Goal: Task Accomplishment & Management: Manage account settings

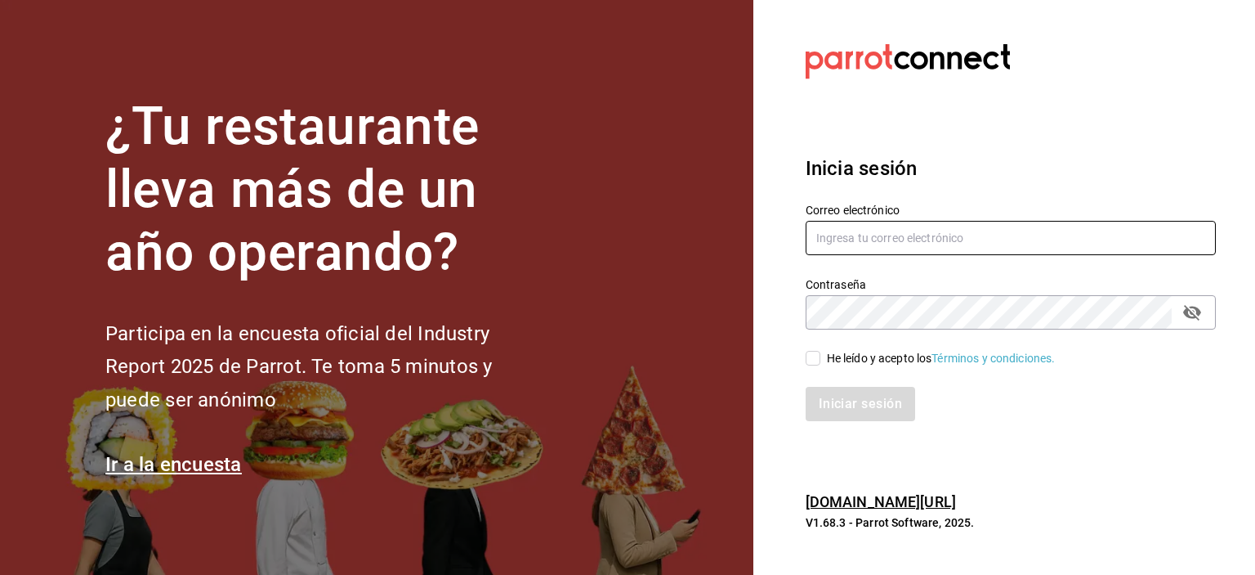
click at [907, 235] on input "text" at bounding box center [1011, 238] width 410 height 34
type input "bprminas@hotmail.com"
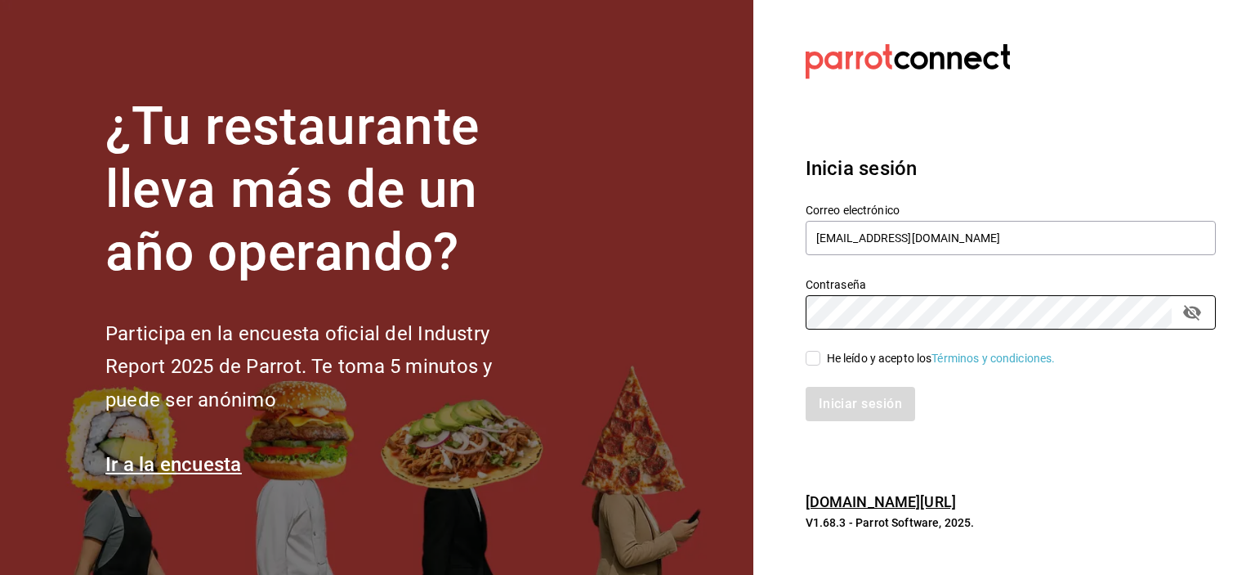
click at [814, 359] on input "He leído y acepto los Términos y condiciones." at bounding box center [813, 358] width 15 height 15
checkbox input "true"
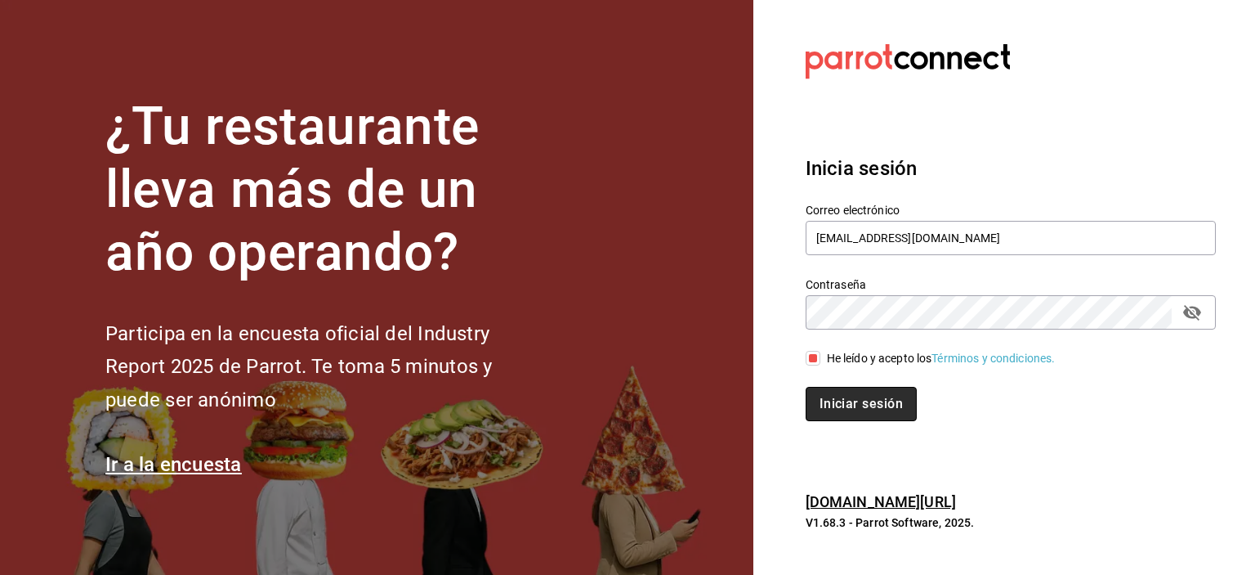
click at [840, 407] on button "Iniciar sesión" at bounding box center [861, 404] width 111 height 34
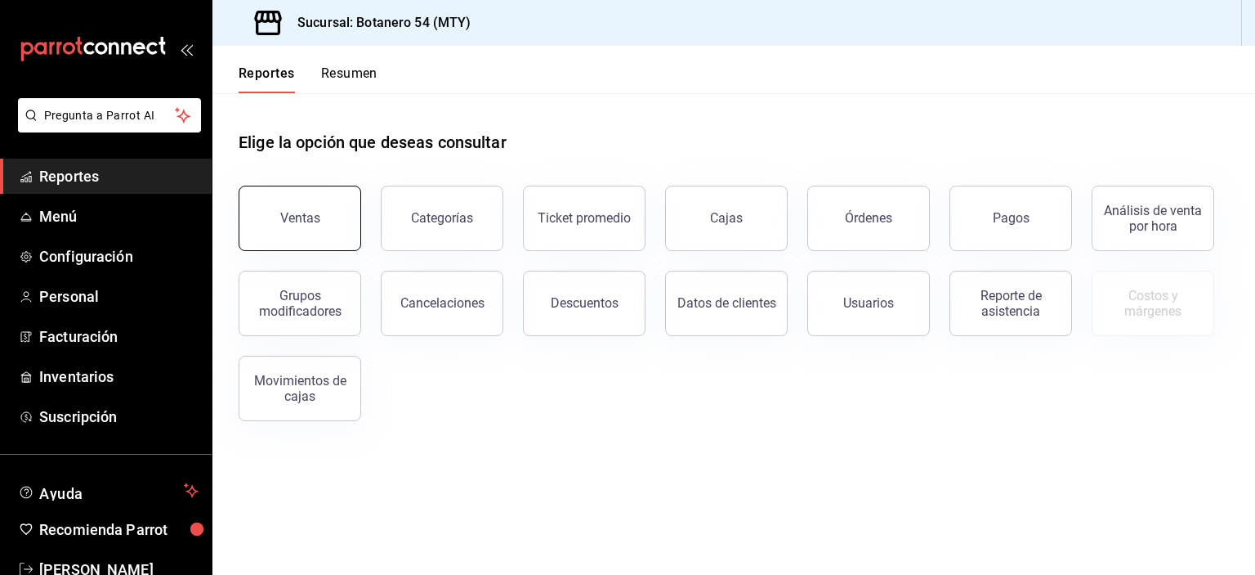
click at [324, 218] on button "Ventas" at bounding box center [300, 218] width 123 height 65
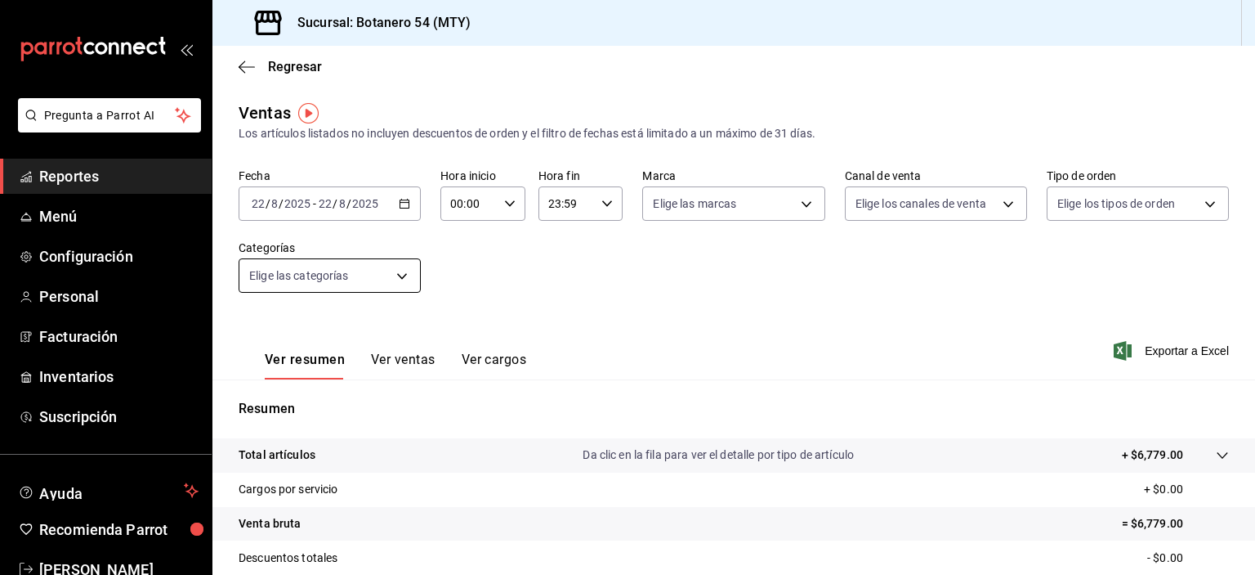
click at [405, 275] on body "Pregunta a Parrot AI Reportes Menú Configuración Personal Facturación Inventari…" at bounding box center [627, 287] width 1255 height 575
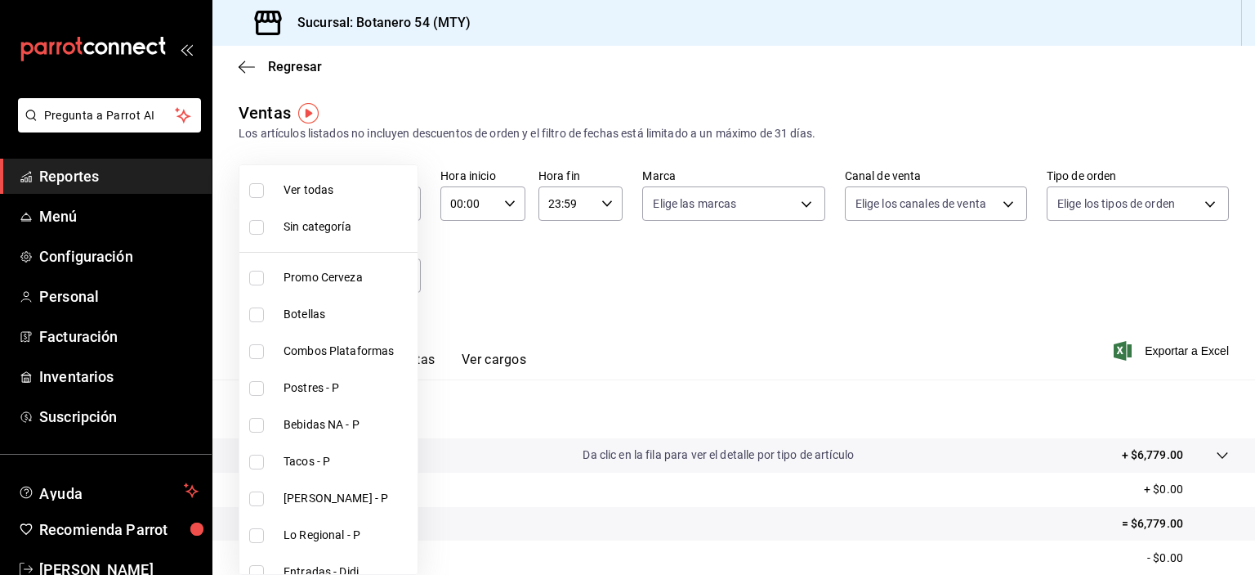
click at [255, 191] on input "checkbox" at bounding box center [256, 190] width 15 height 15
checkbox input "true"
type input "8bd5c3d9-f1c0-48d2-b3af-2a670c7512dc,91eebea4-4a99-491e-8e81-89d3fefdab82,b5676…"
checkbox input "true"
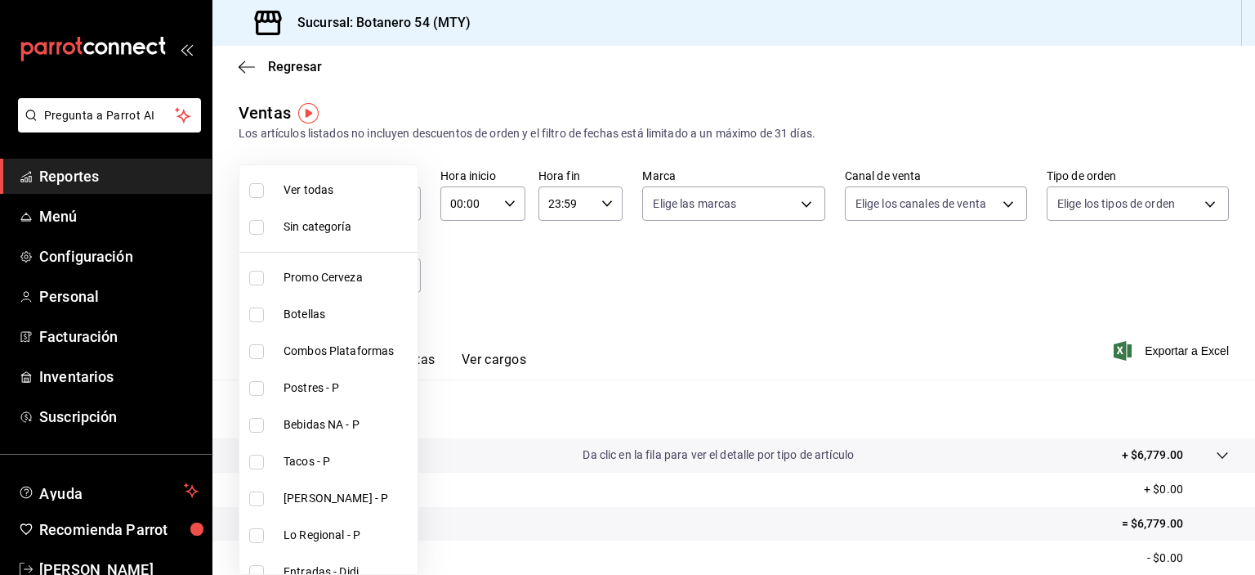
checkbox input "true"
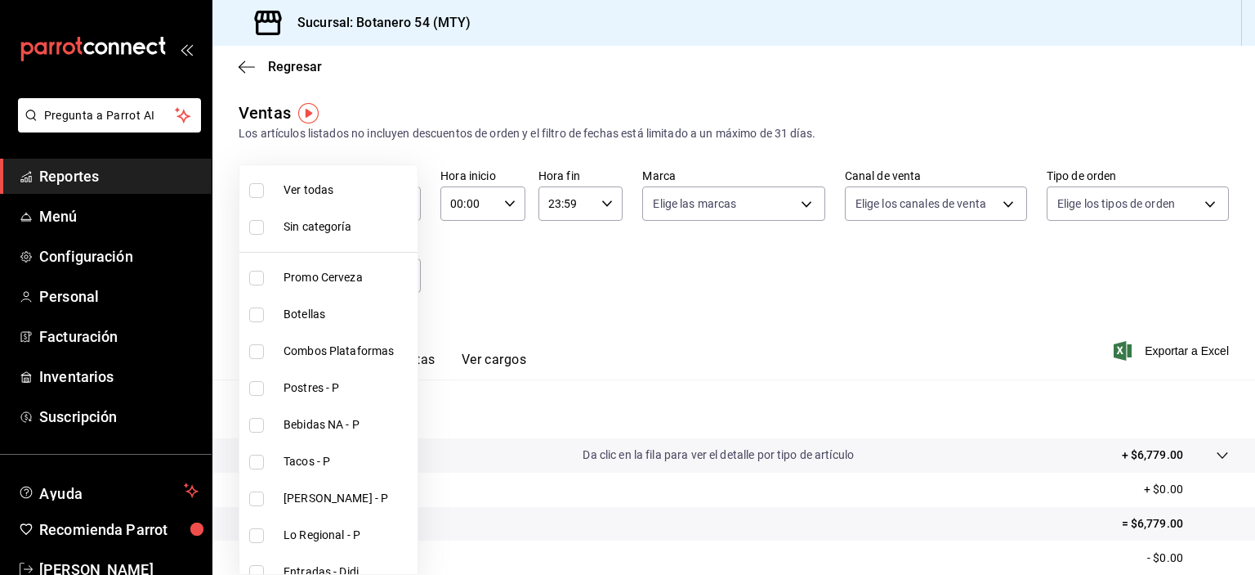
checkbox input "true"
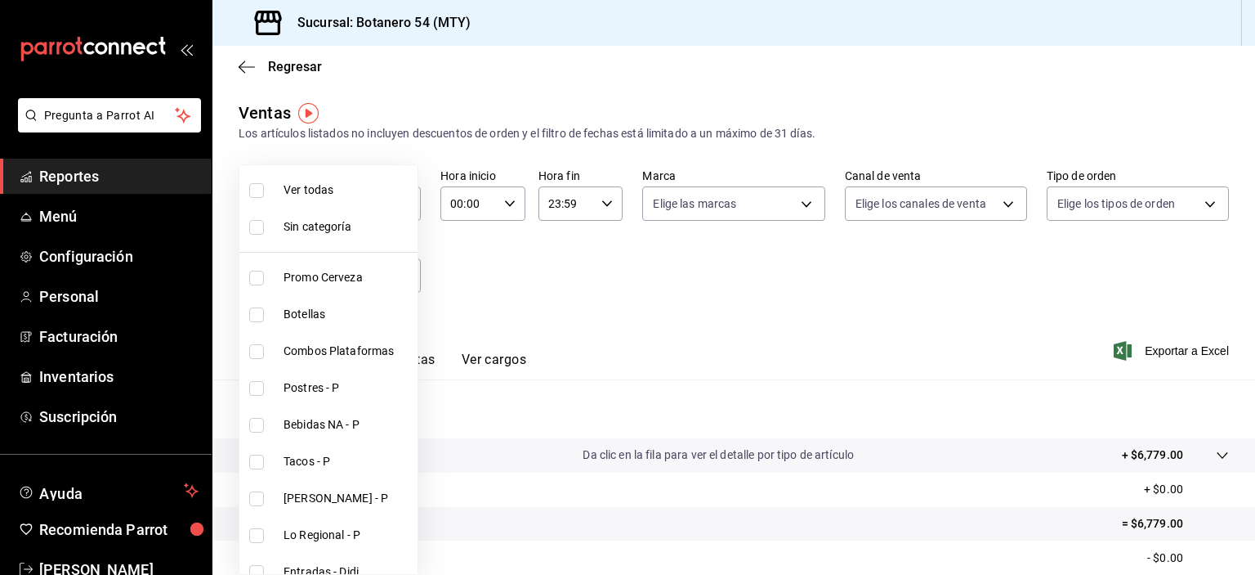
checkbox input "true"
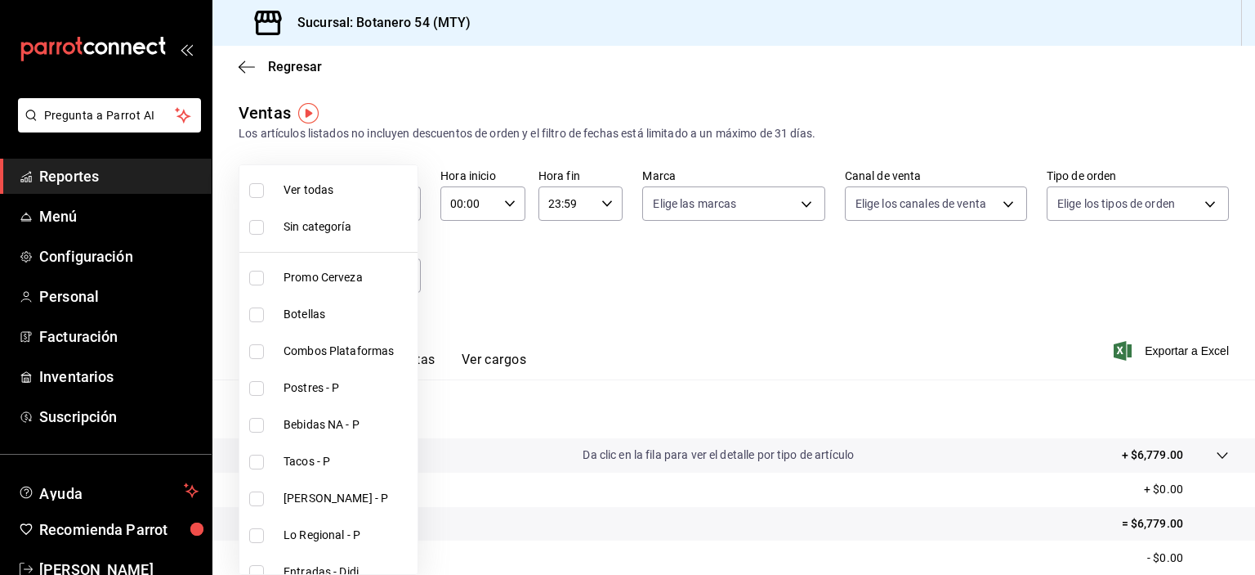
checkbox input "true"
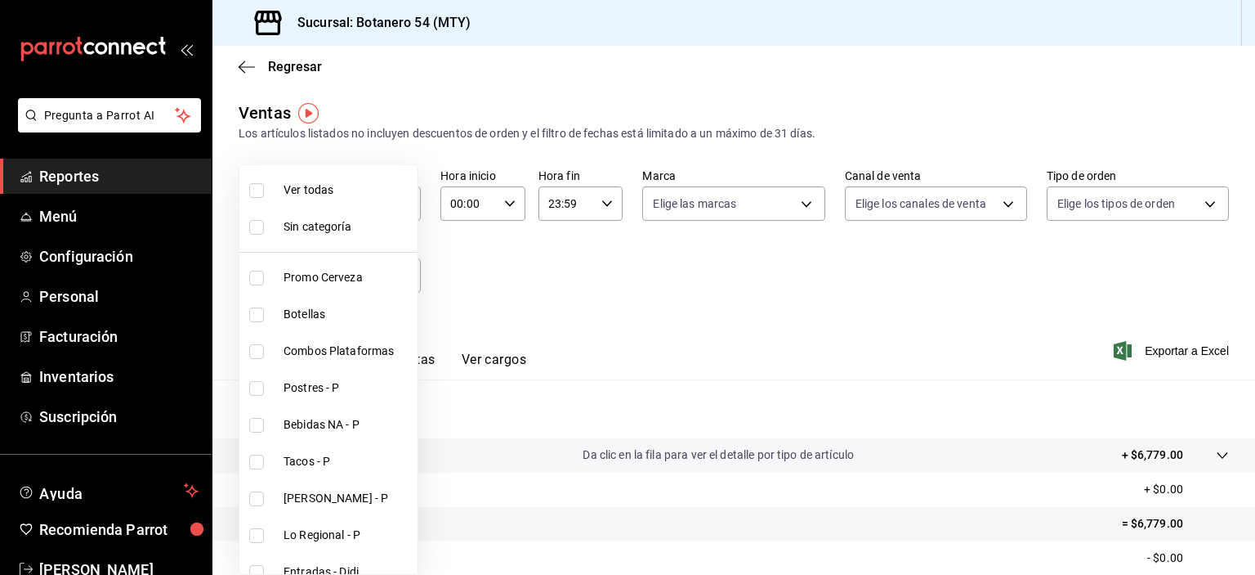
checkbox input "true"
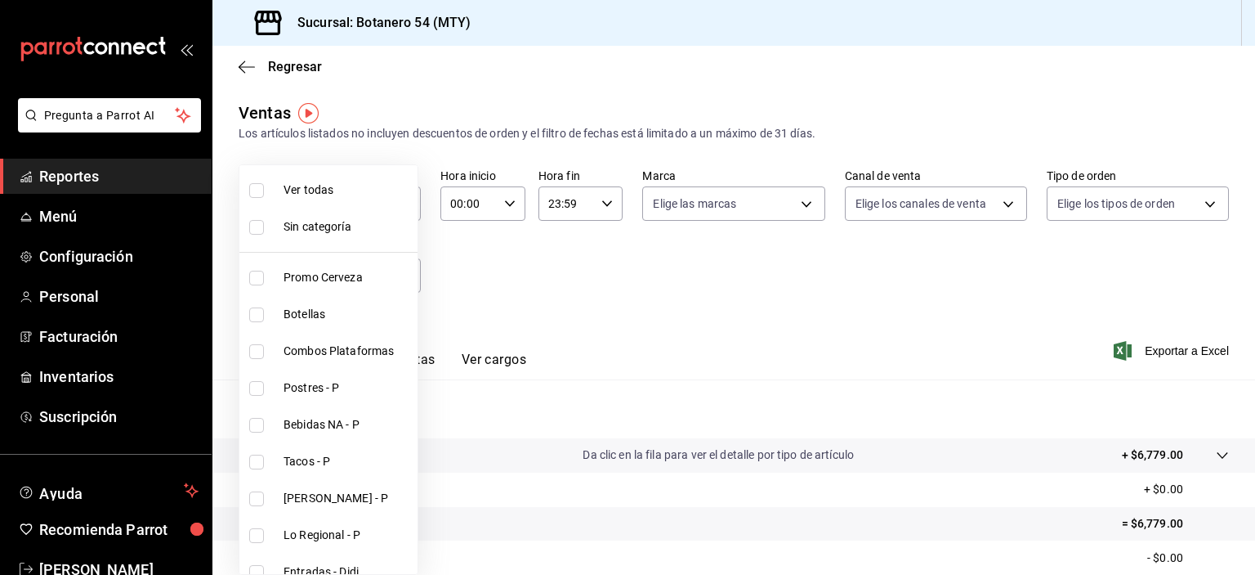
checkbox input "true"
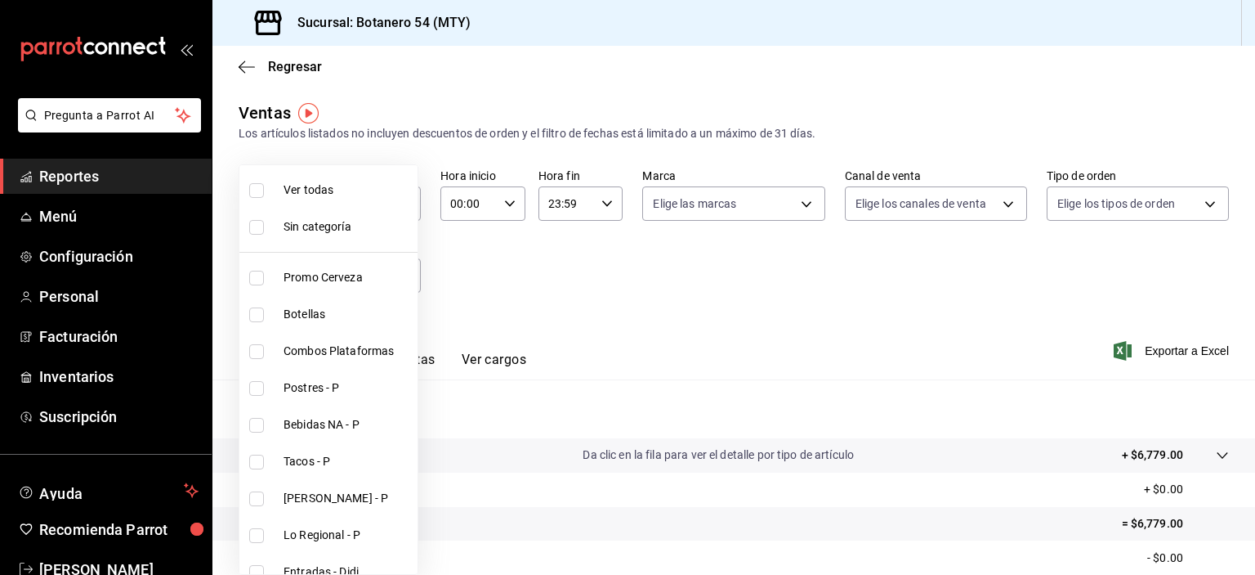
checkbox input "true"
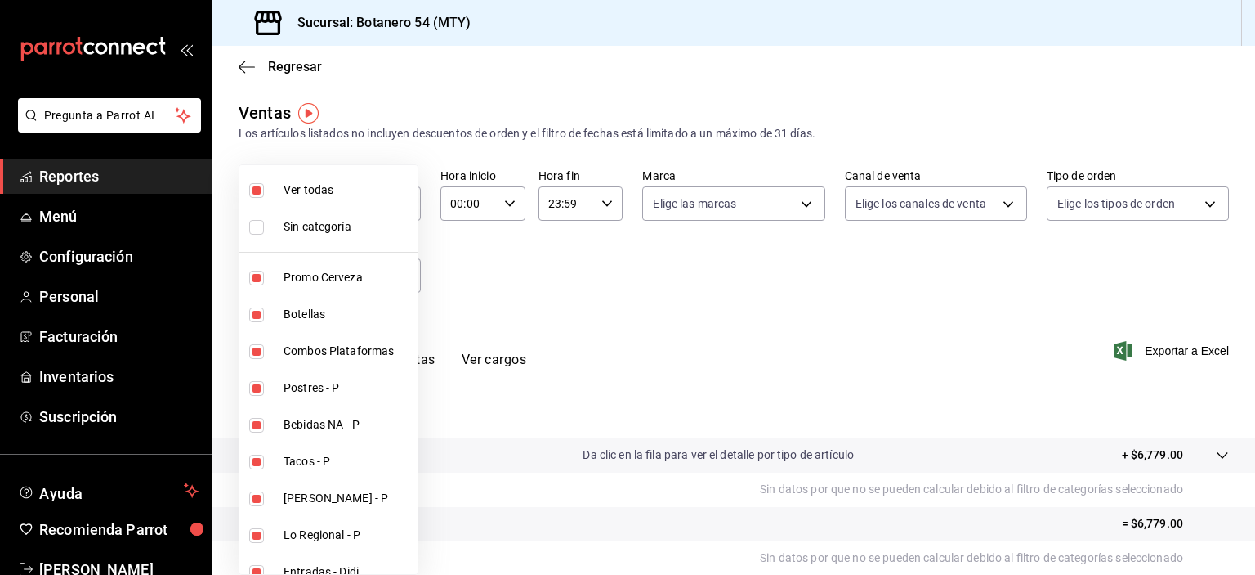
click at [260, 224] on input "checkbox" at bounding box center [256, 227] width 15 height 15
checkbox input "true"
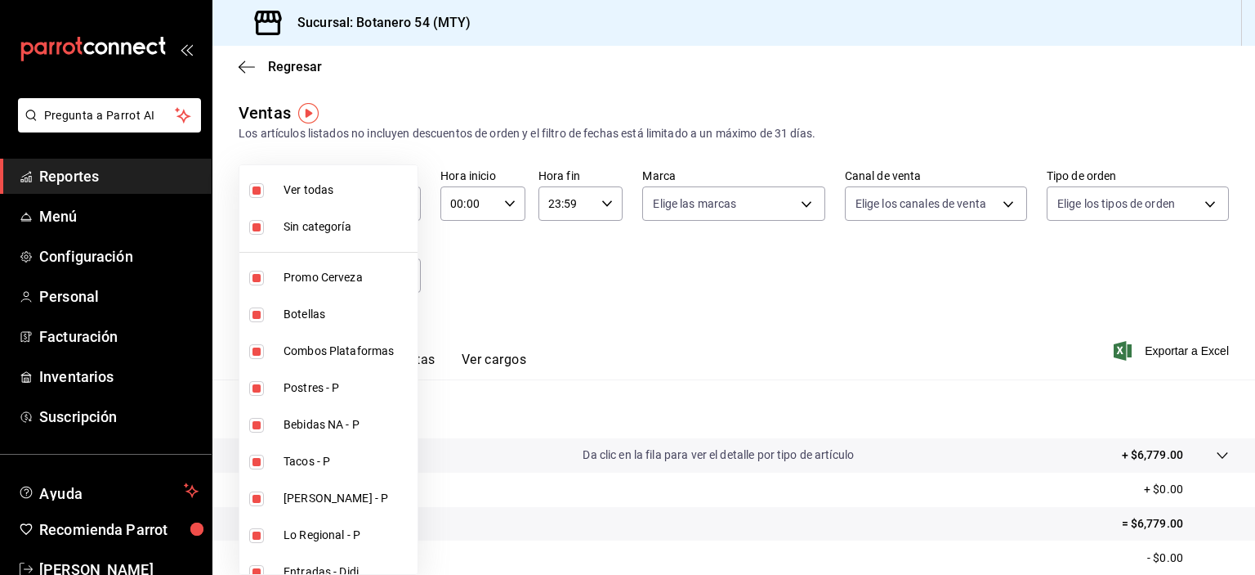
click at [577, 277] on div at bounding box center [627, 287] width 1255 height 575
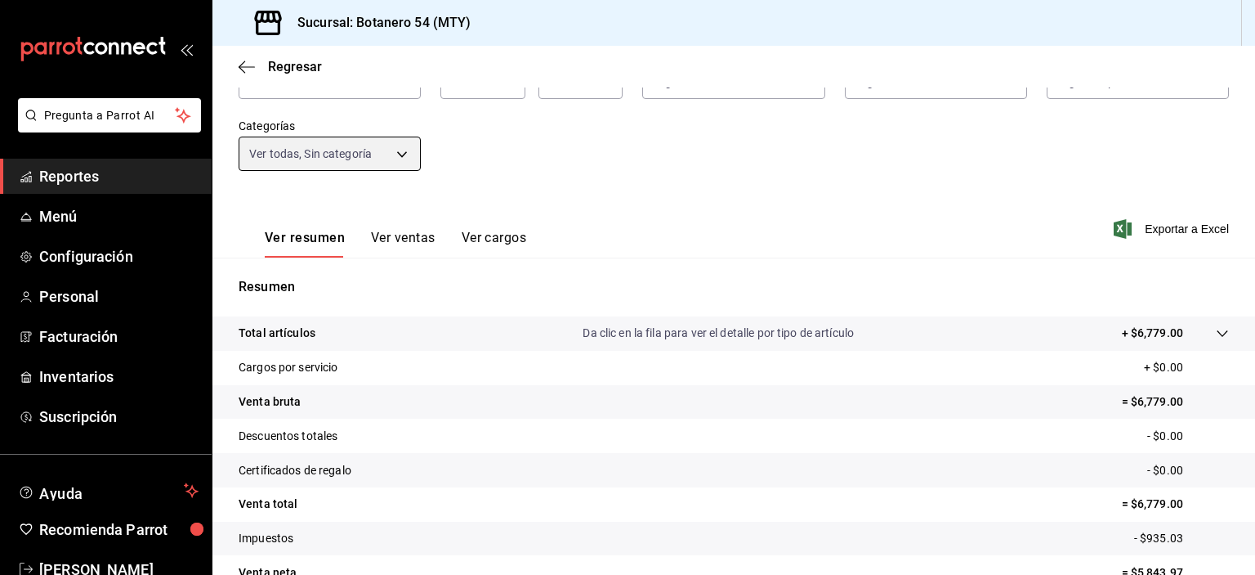
scroll to position [208, 0]
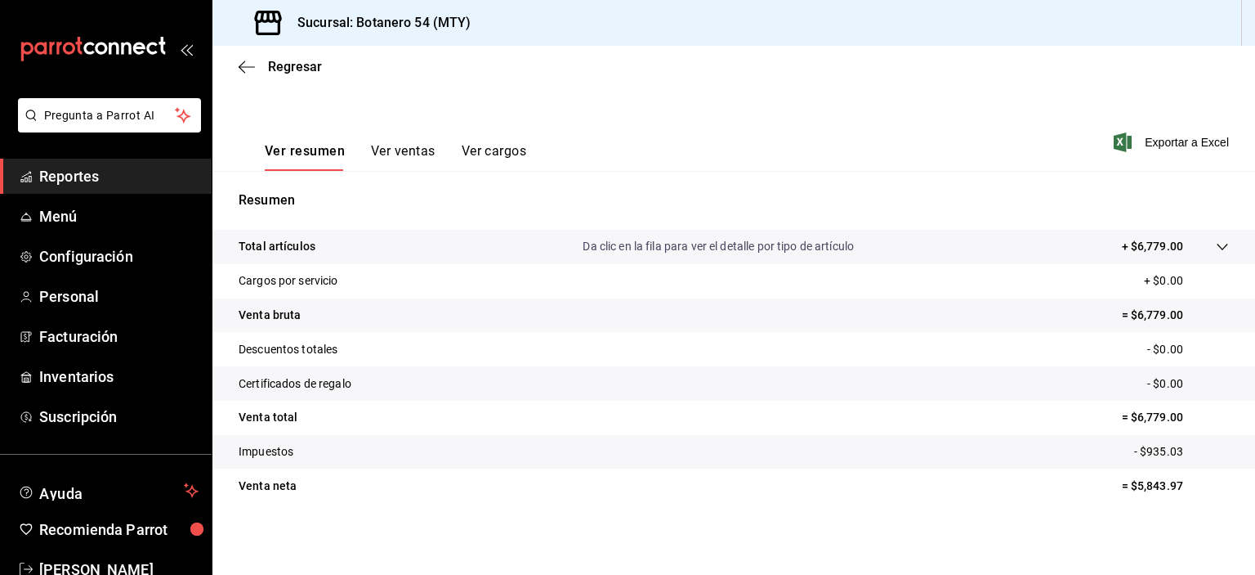
click at [782, 244] on p "Da clic en la fila para ver el detalle por tipo de artículo" at bounding box center [718, 246] width 271 height 17
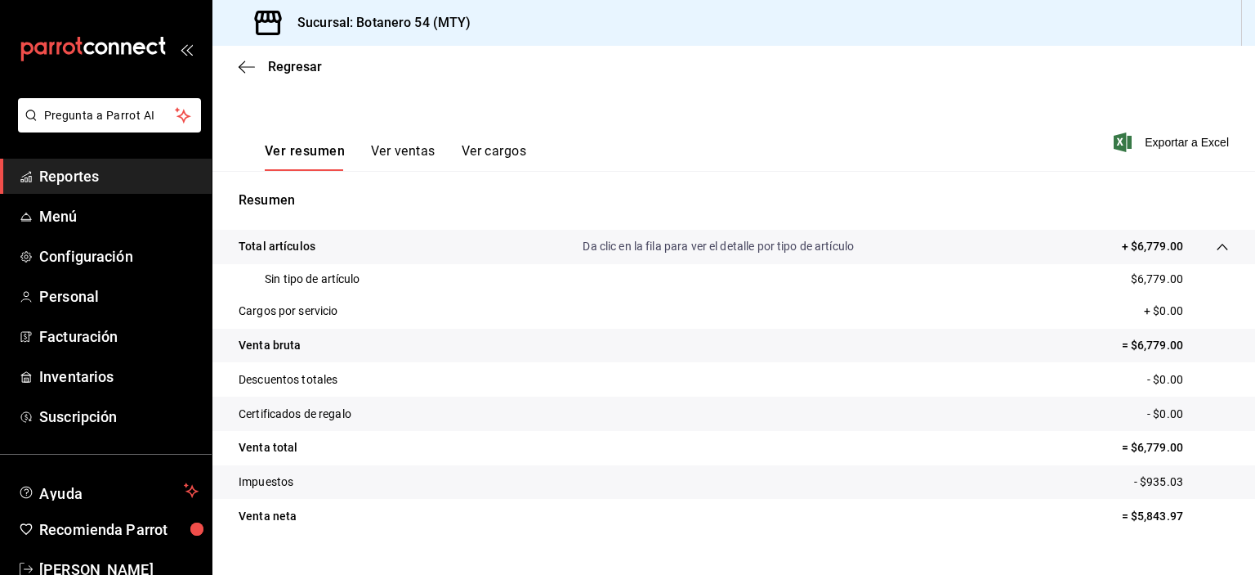
click at [782, 244] on p "Da clic en la fila para ver el detalle por tipo de artículo" at bounding box center [718, 246] width 271 height 17
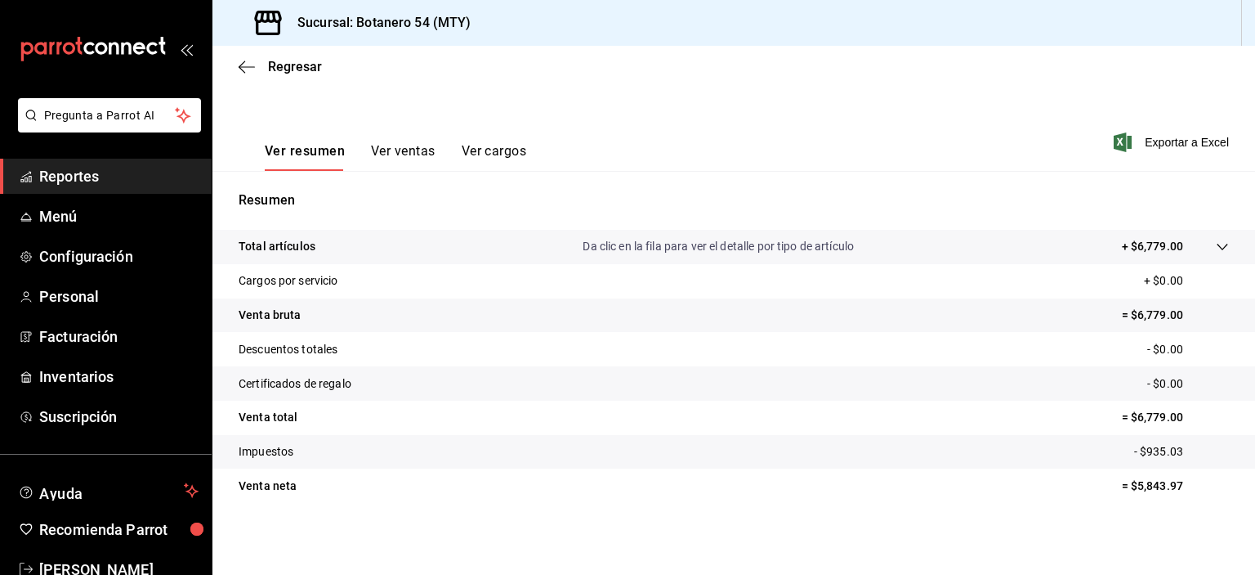
click at [782, 244] on p "Da clic en la fila para ver el detalle por tipo de artículo" at bounding box center [718, 246] width 271 height 17
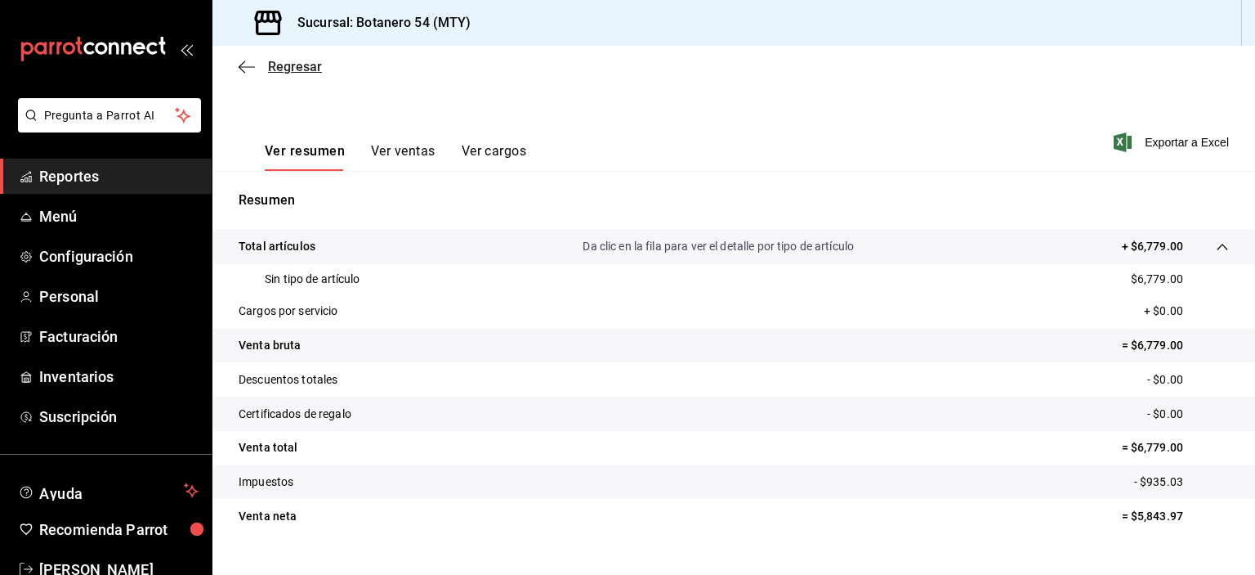
click at [245, 66] on icon "button" at bounding box center [247, 66] width 16 height 1
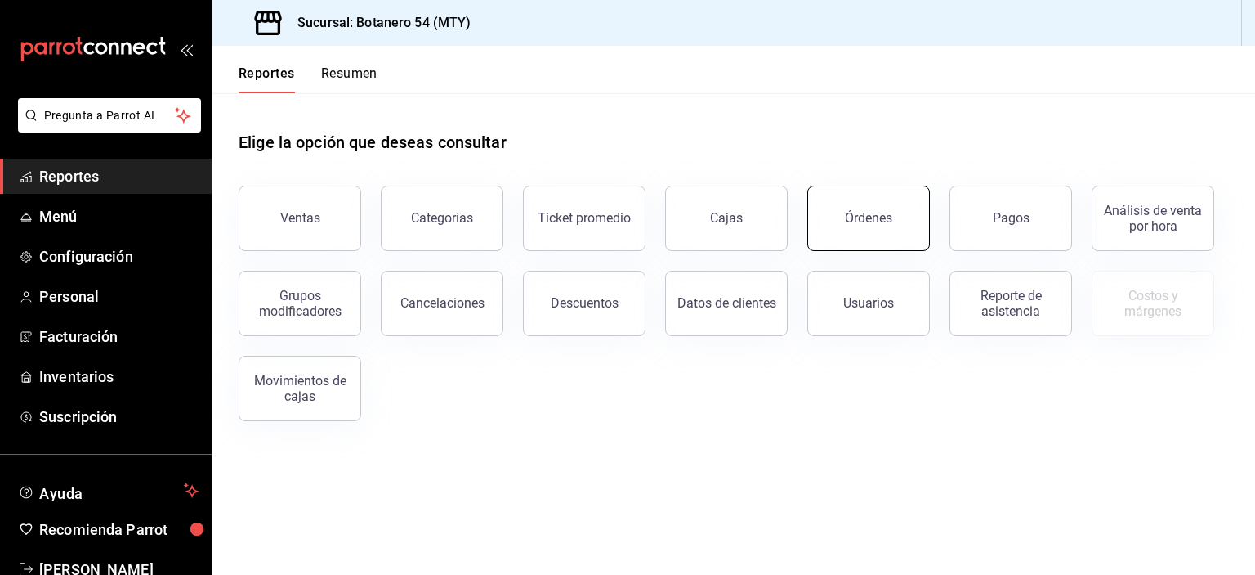
click at [873, 212] on div "Órdenes" at bounding box center [868, 218] width 47 height 16
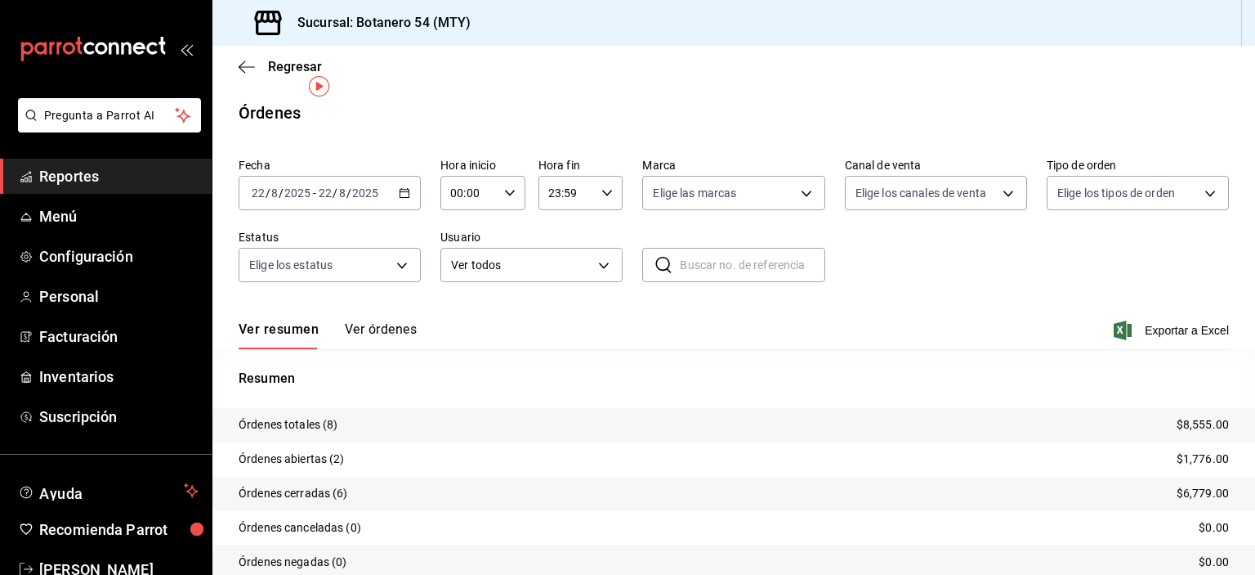
scroll to position [67, 0]
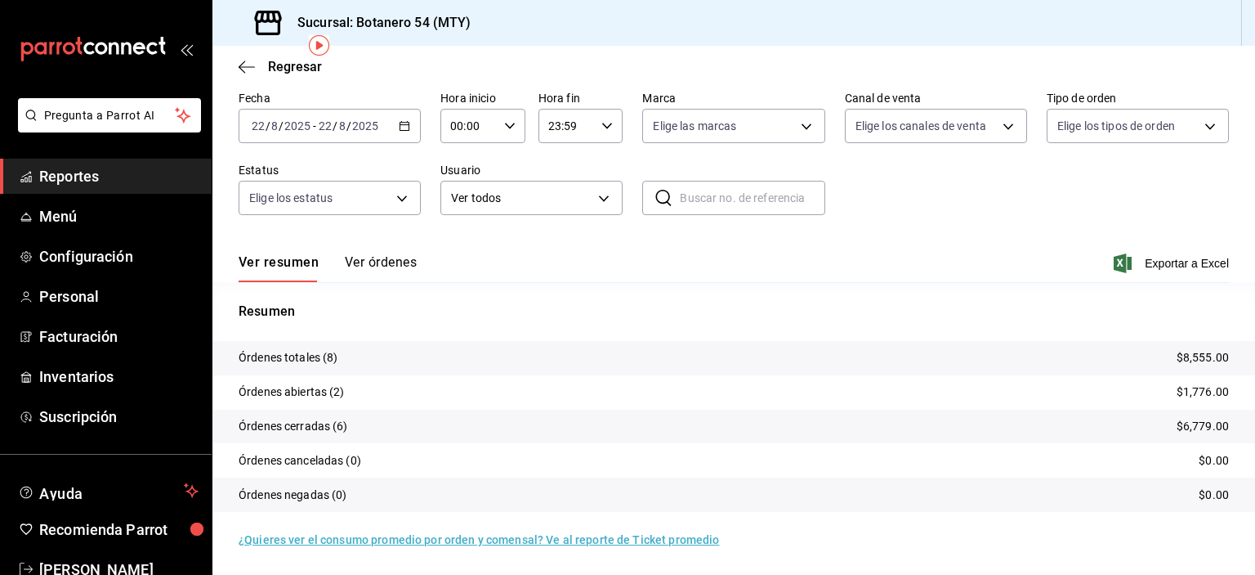
click at [1084, 431] on tr "Órdenes cerradas (6) $6,779.00" at bounding box center [733, 426] width 1043 height 34
click at [385, 271] on button "Ver órdenes" at bounding box center [381, 268] width 72 height 28
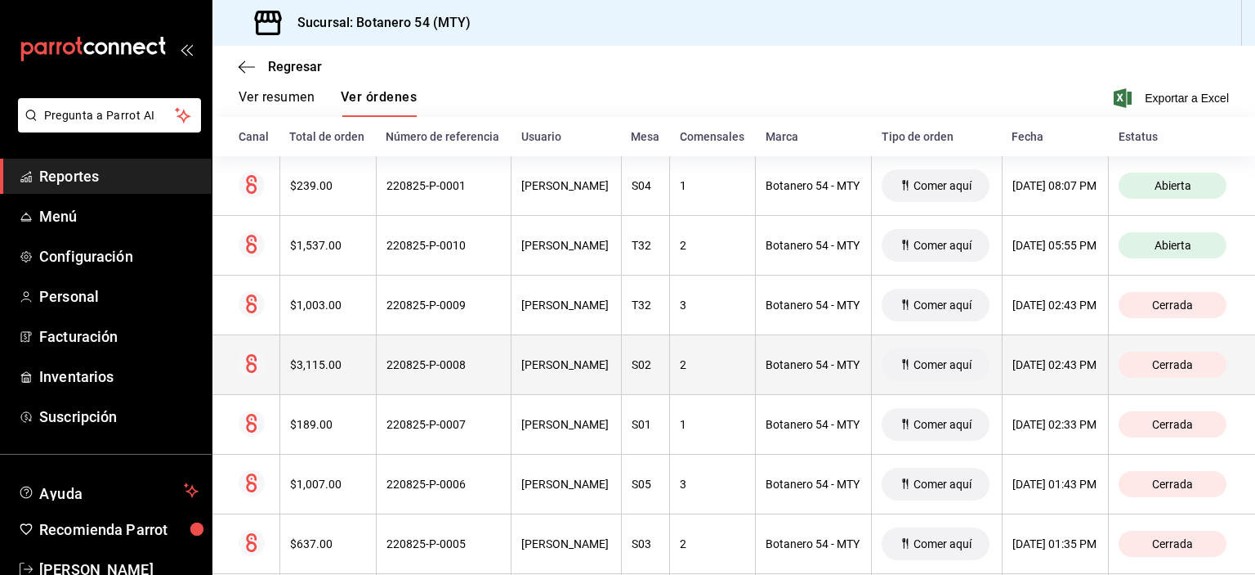
scroll to position [218, 0]
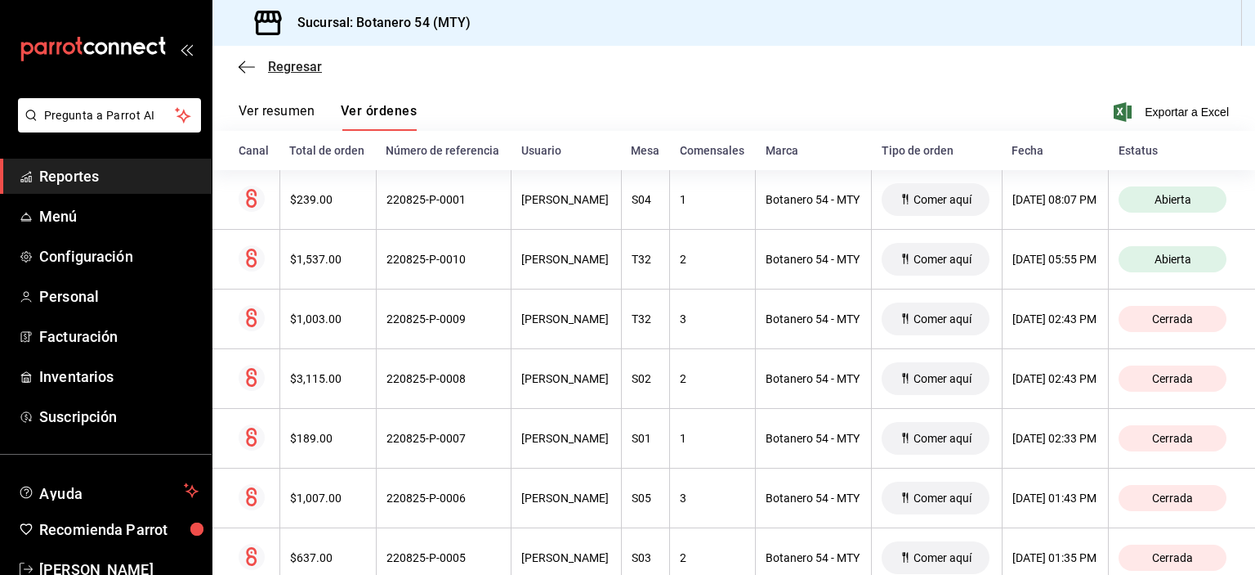
click at [245, 70] on icon "button" at bounding box center [247, 67] width 16 height 15
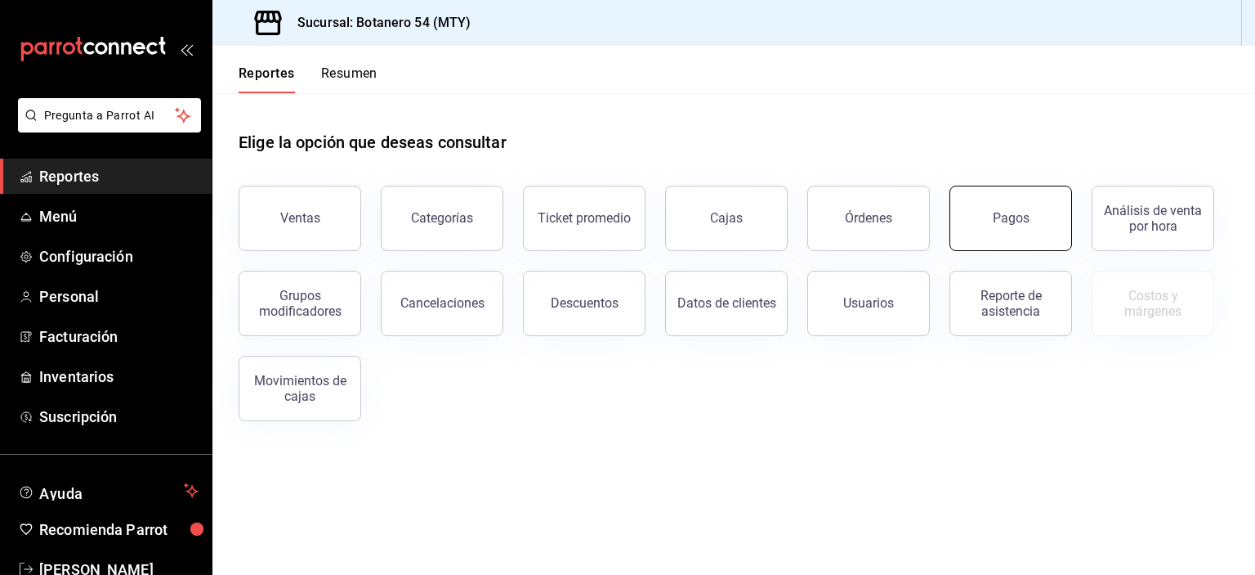
click at [1026, 241] on button "Pagos" at bounding box center [1011, 218] width 123 height 65
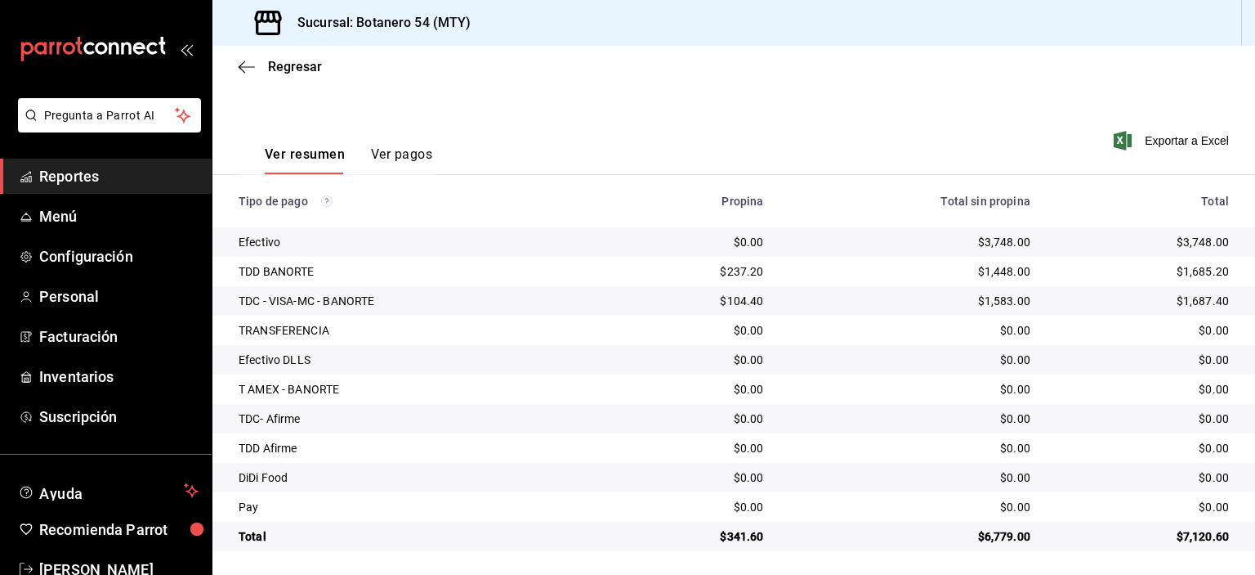
scroll to position [206, 0]
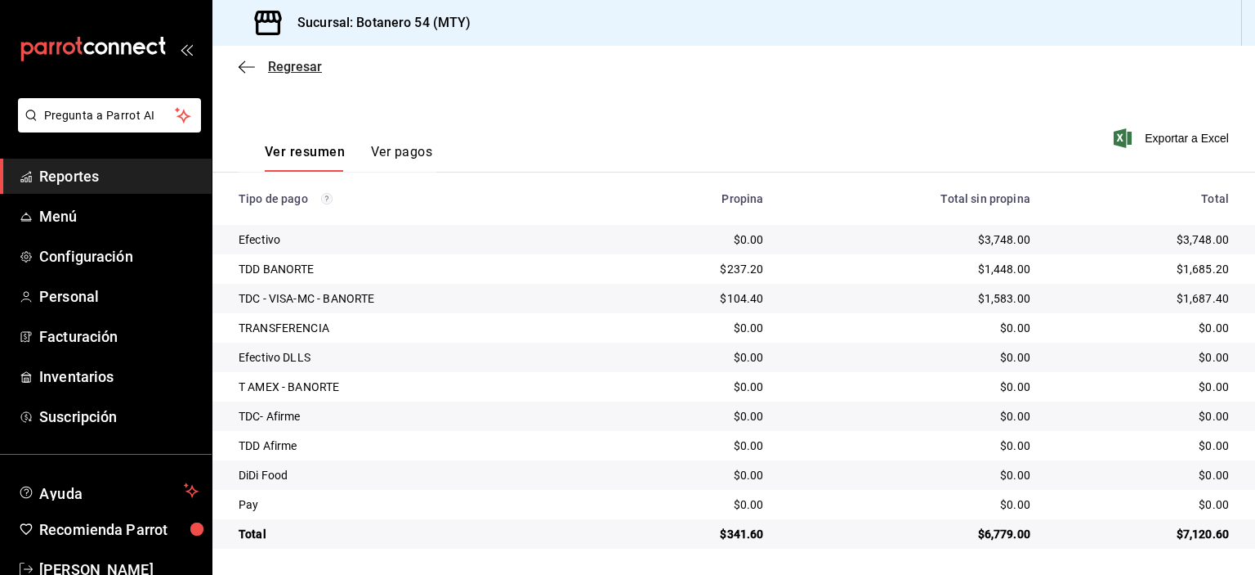
click at [242, 69] on icon "button" at bounding box center [242, 66] width 7 height 12
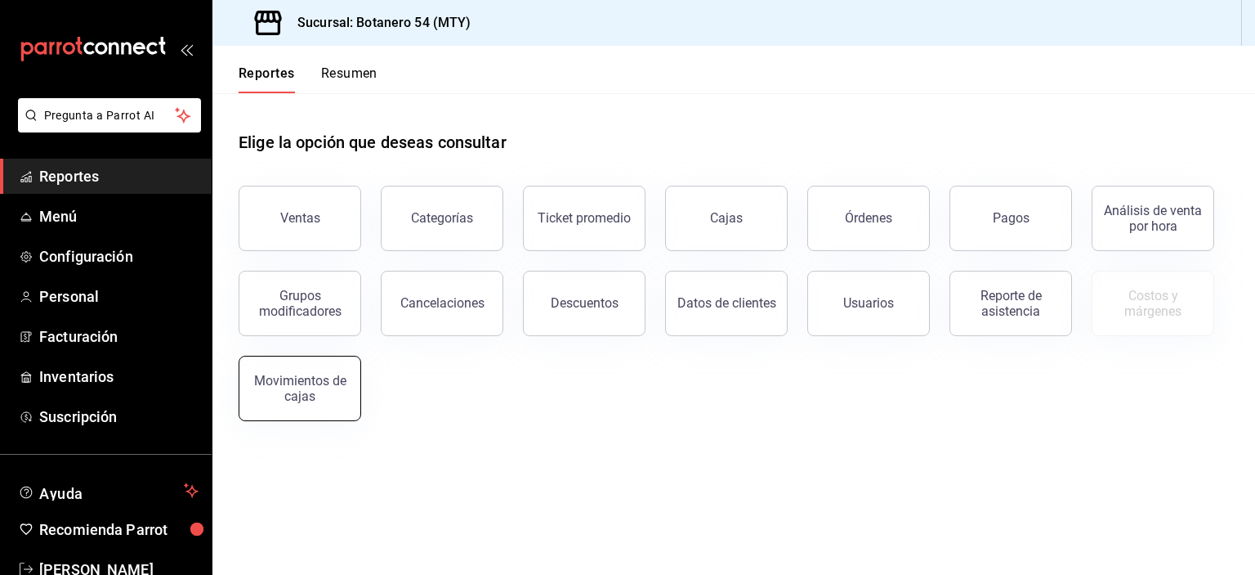
click at [340, 386] on div "Movimientos de cajas" at bounding box center [299, 388] width 101 height 31
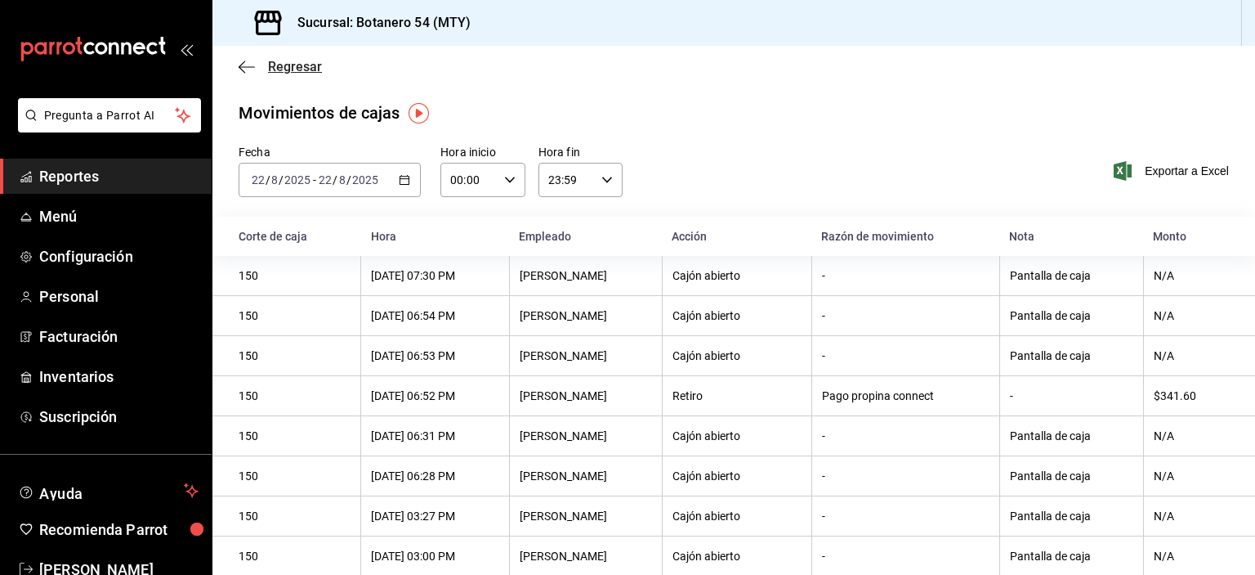
click at [245, 70] on icon "button" at bounding box center [247, 67] width 16 height 15
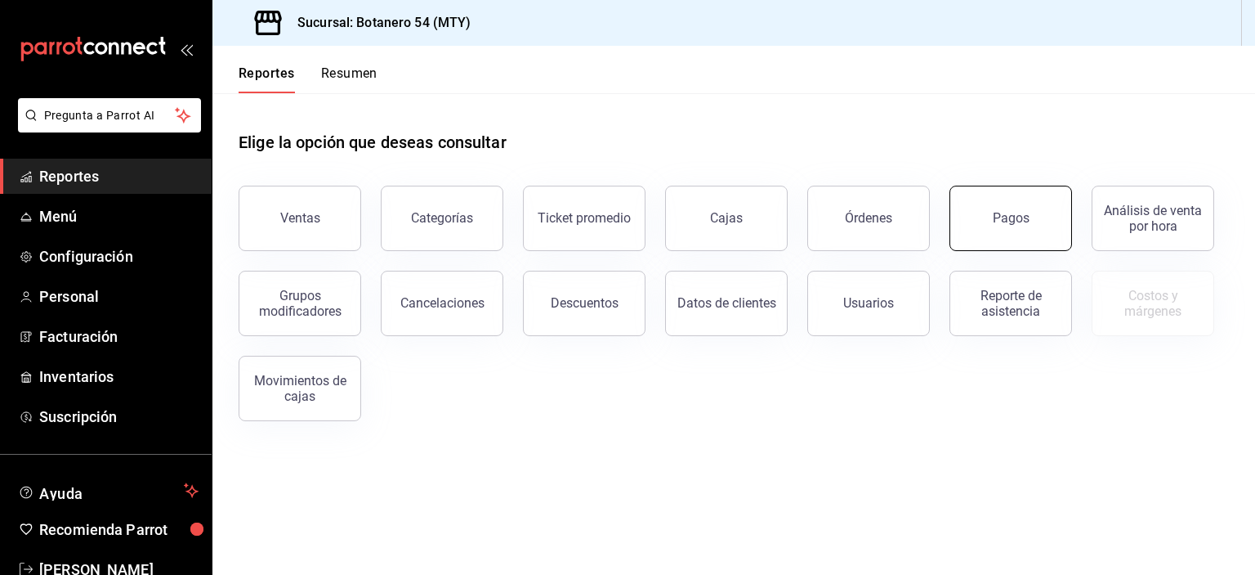
click at [1035, 222] on button "Pagos" at bounding box center [1011, 218] width 123 height 65
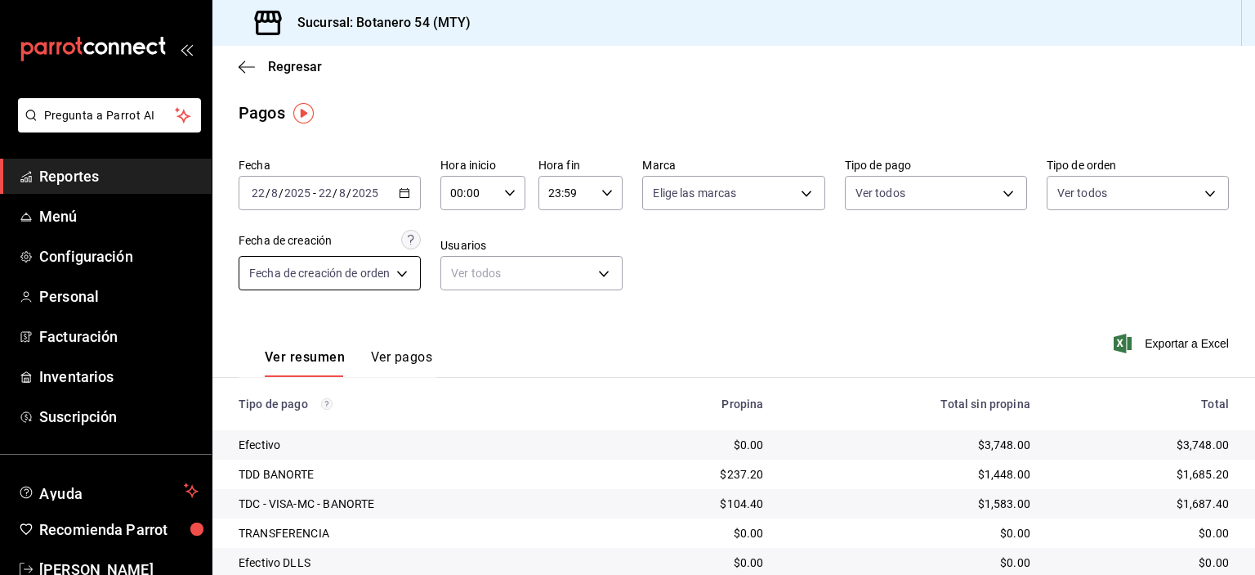
click at [242, 69] on icon "button" at bounding box center [242, 66] width 7 height 12
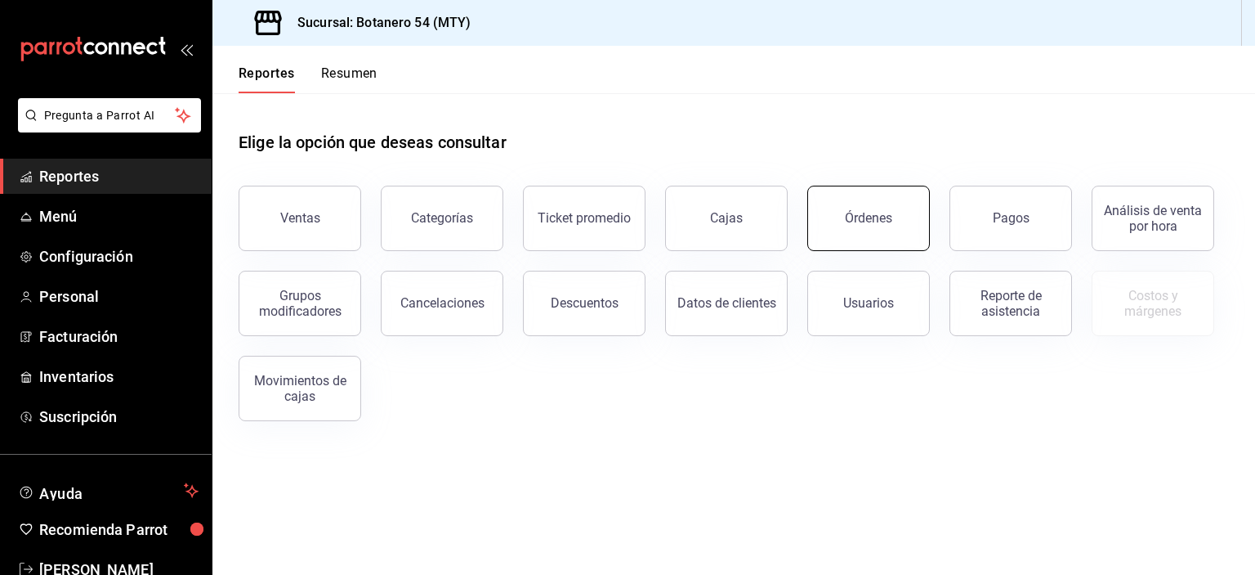
click at [867, 229] on button "Órdenes" at bounding box center [868, 218] width 123 height 65
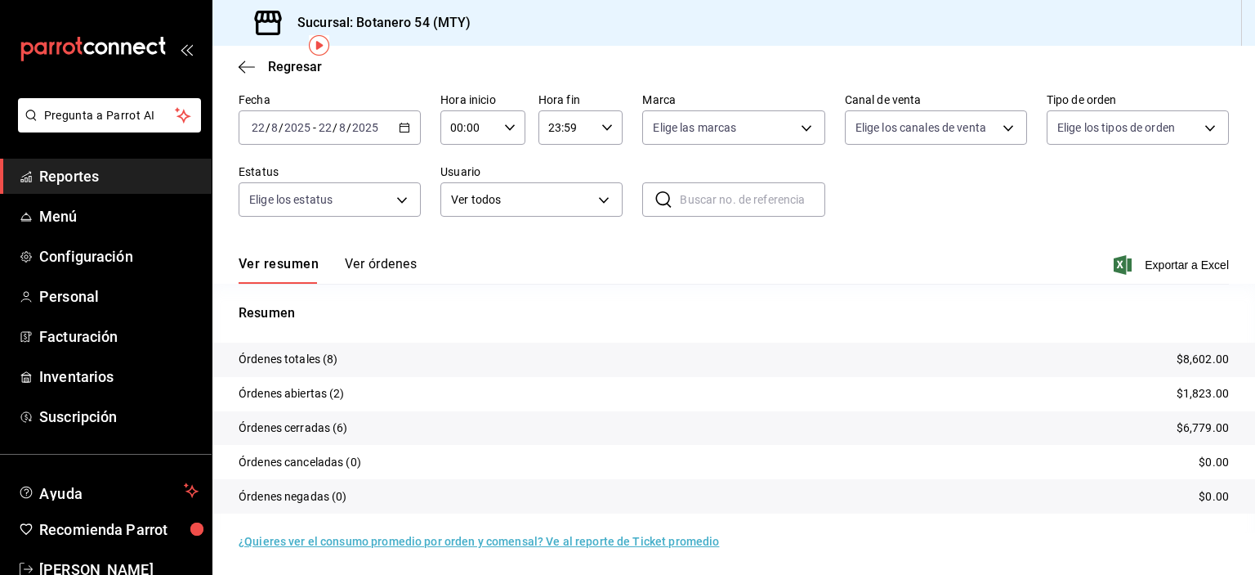
scroll to position [67, 0]
click at [3, 379] on link "Inventarios" at bounding box center [106, 376] width 212 height 35
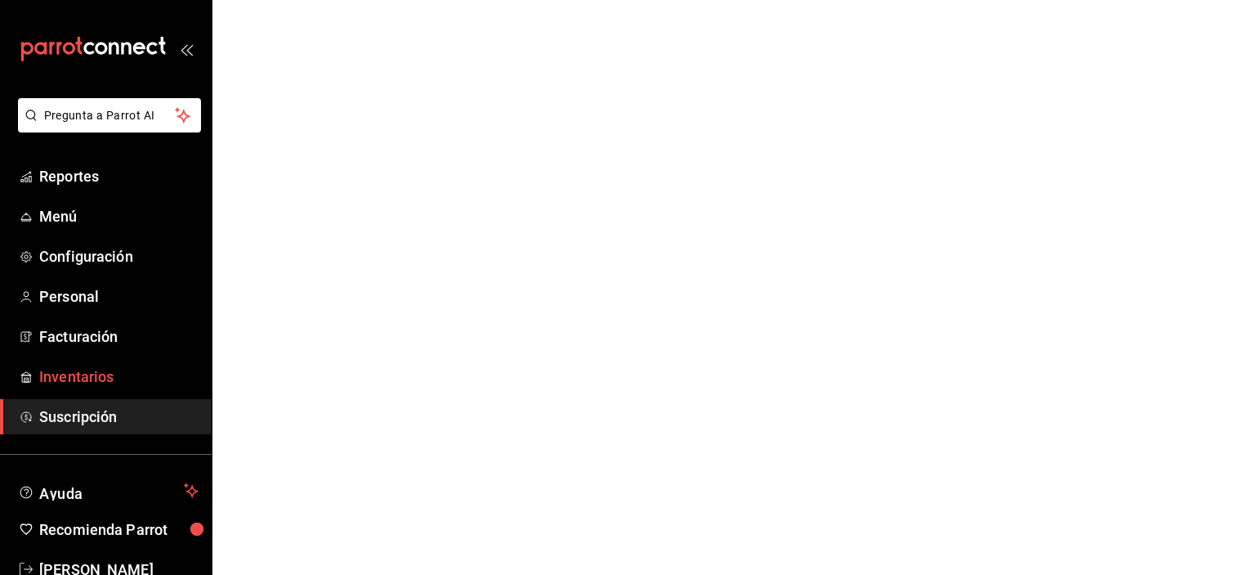
click at [3, 367] on link "Inventarios" at bounding box center [106, 376] width 212 height 35
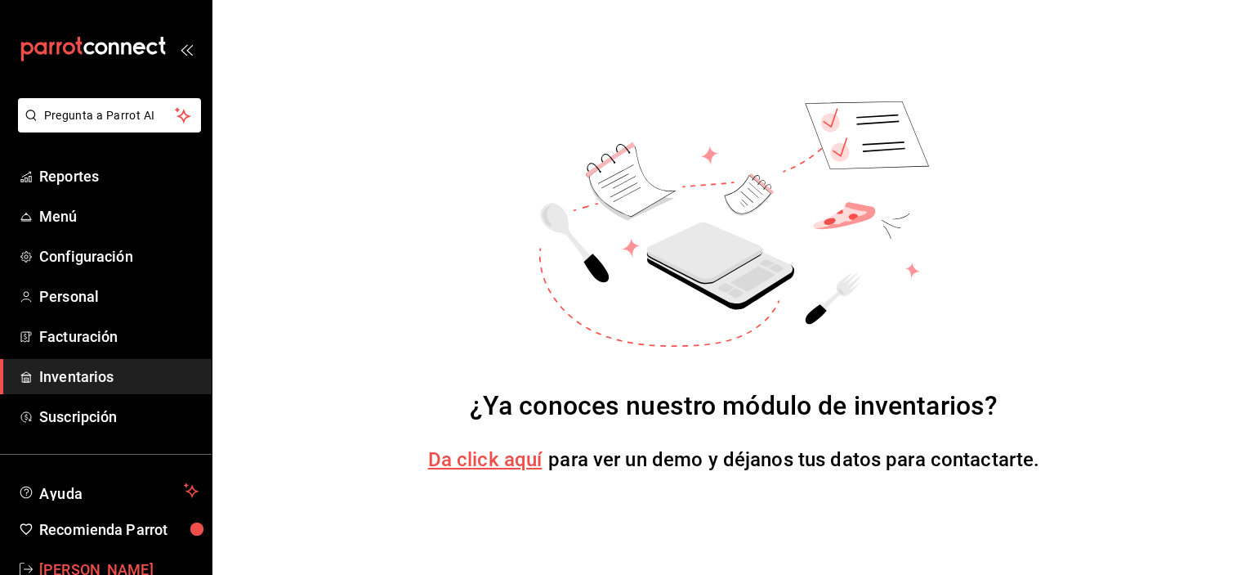
click at [127, 562] on span "[PERSON_NAME]" at bounding box center [118, 569] width 159 height 22
